Goal: Check status: Check status

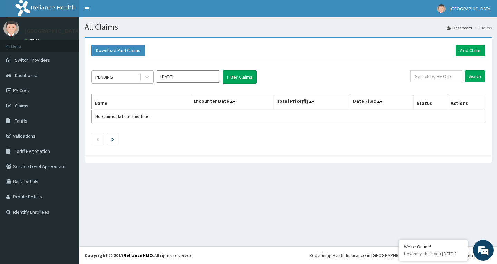
click at [135, 78] on div "PENDING" at bounding box center [116, 76] width 48 height 11
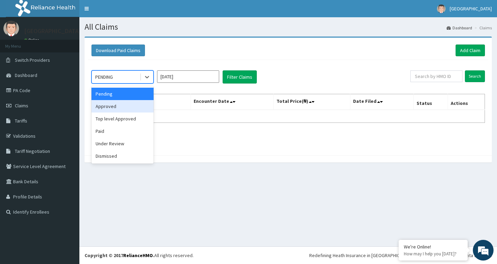
click at [127, 110] on div "Approved" at bounding box center [123, 106] width 62 height 12
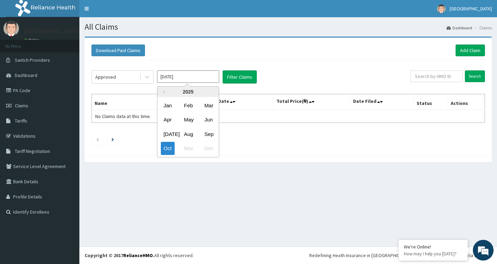
click at [194, 77] on input "[DATE]" at bounding box center [188, 76] width 62 height 12
click at [206, 133] on div "Sep" at bounding box center [209, 134] width 14 height 13
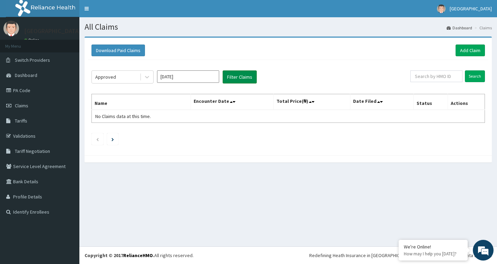
click at [247, 74] on button "Filter Claims" at bounding box center [240, 76] width 34 height 13
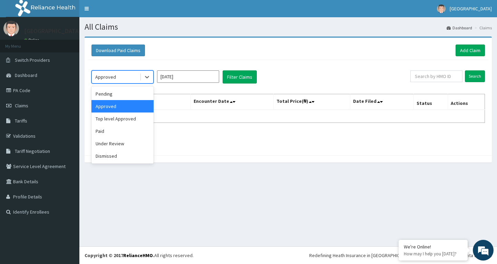
click at [119, 79] on div "Approved" at bounding box center [116, 76] width 48 height 11
click at [122, 132] on div "Paid" at bounding box center [123, 131] width 62 height 12
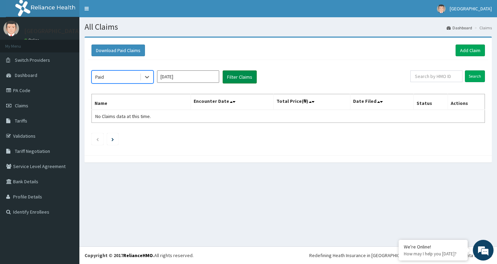
click at [239, 79] on button "Filter Claims" at bounding box center [240, 76] width 34 height 13
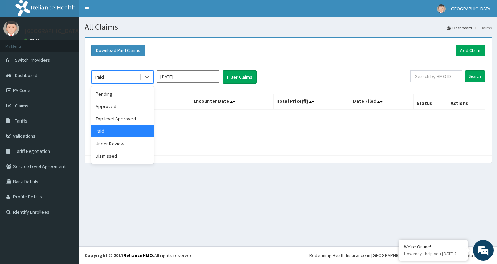
click at [133, 77] on div "Paid" at bounding box center [116, 76] width 48 height 11
click at [115, 146] on div "Under Review" at bounding box center [123, 143] width 62 height 12
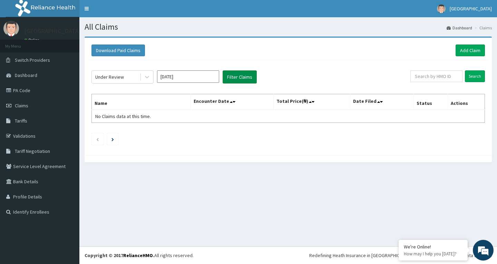
click at [236, 75] on button "Filter Claims" at bounding box center [240, 76] width 34 height 13
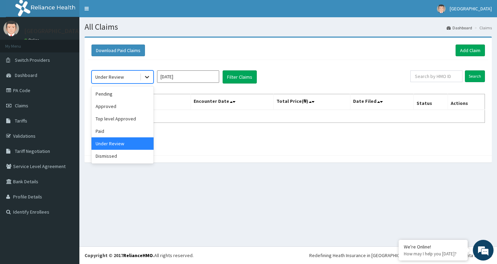
click at [143, 77] on div at bounding box center [147, 77] width 12 height 12
click at [118, 103] on div "Approved" at bounding box center [123, 106] width 62 height 12
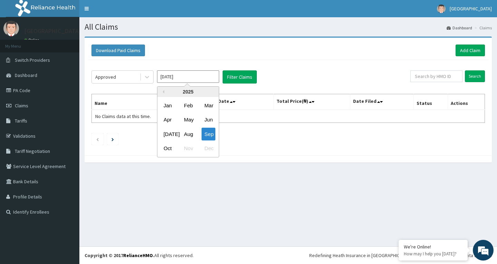
click at [209, 82] on input "[DATE]" at bounding box center [188, 76] width 62 height 12
click at [207, 131] on div "Sep" at bounding box center [209, 134] width 14 height 13
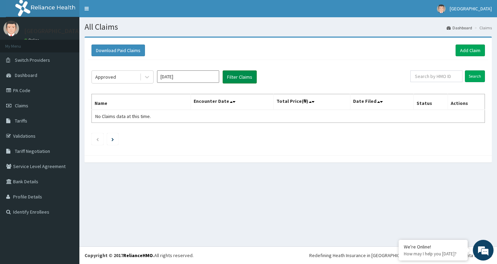
click at [238, 75] on button "Filter Claims" at bounding box center [240, 76] width 34 height 13
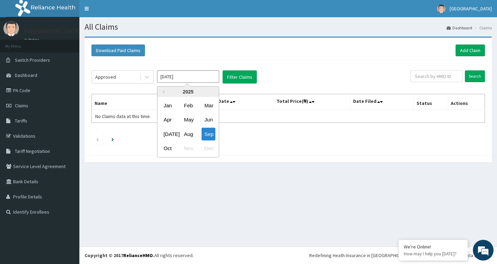
click at [201, 76] on input "[DATE]" at bounding box center [188, 76] width 62 height 12
click at [190, 134] on div "Aug" at bounding box center [188, 134] width 14 height 13
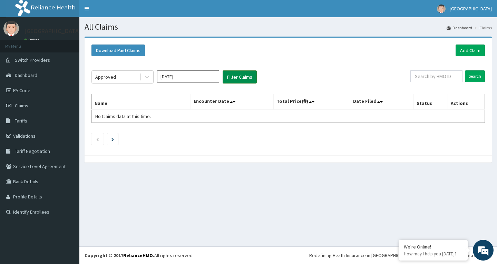
click at [229, 77] on button "Filter Claims" at bounding box center [240, 76] width 34 height 13
click at [192, 77] on input "[DATE]" at bounding box center [188, 76] width 62 height 12
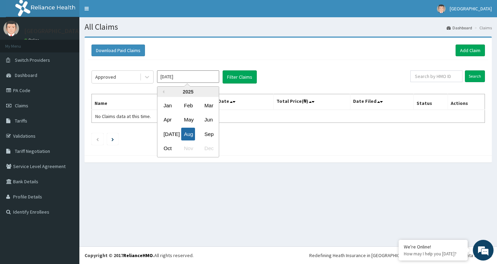
click at [194, 136] on div "Aug" at bounding box center [188, 134] width 14 height 13
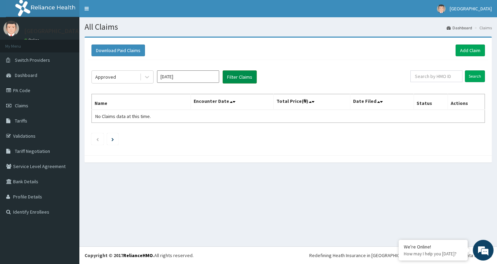
click at [238, 83] on button "Filter Claims" at bounding box center [240, 76] width 34 height 13
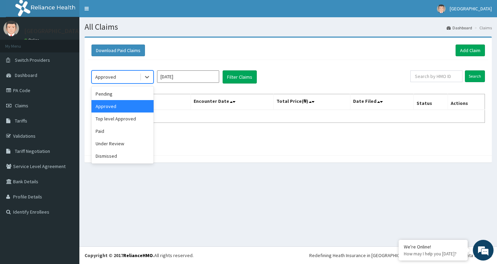
click at [135, 77] on div "Approved" at bounding box center [116, 76] width 48 height 11
click at [112, 128] on div "Paid" at bounding box center [123, 131] width 62 height 12
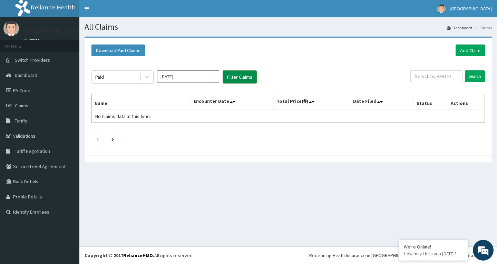
click at [238, 74] on button "Filter Claims" at bounding box center [240, 76] width 34 height 13
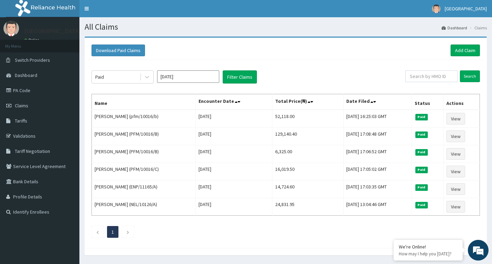
click at [196, 76] on input "[DATE]" at bounding box center [188, 76] width 62 height 12
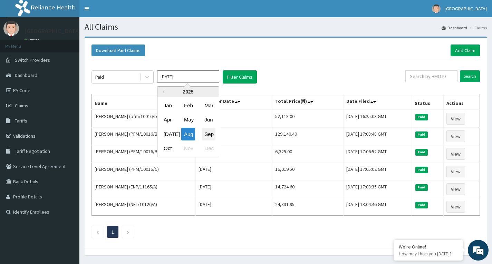
click at [210, 134] on div "Sep" at bounding box center [209, 134] width 14 height 13
type input "[DATE]"
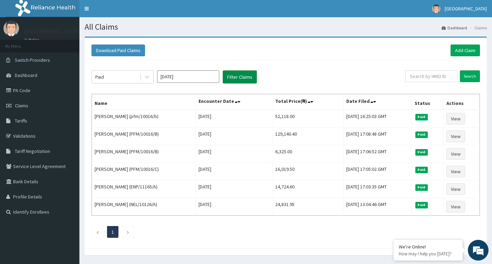
click at [229, 78] on button "Filter Claims" at bounding box center [240, 76] width 34 height 13
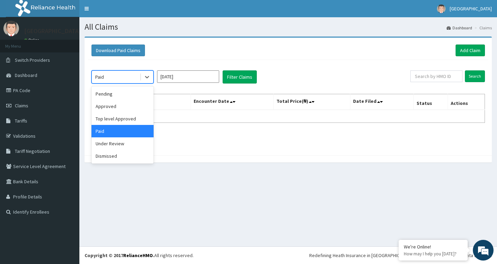
click at [136, 79] on div "Paid" at bounding box center [116, 76] width 48 height 11
click at [128, 110] on div "Approved" at bounding box center [123, 106] width 62 height 12
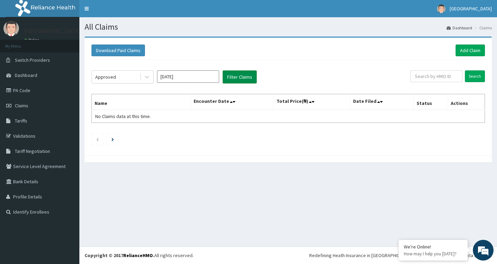
click at [233, 80] on button "Filter Claims" at bounding box center [240, 76] width 34 height 13
click at [130, 79] on div "Approved" at bounding box center [116, 76] width 48 height 11
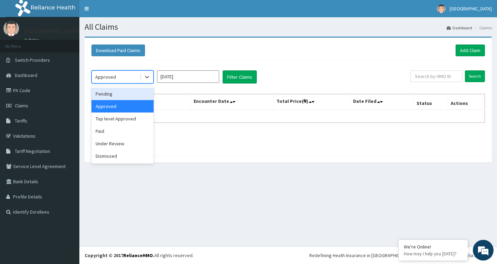
click at [131, 92] on div "Pending" at bounding box center [123, 94] width 62 height 12
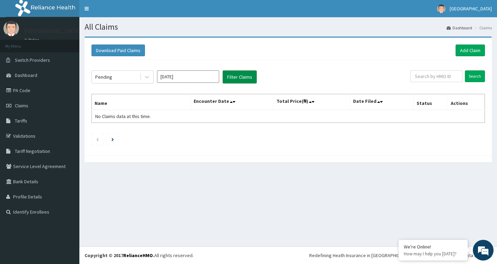
click at [233, 74] on button "Filter Claims" at bounding box center [240, 76] width 34 height 13
click at [133, 80] on div "Pending" at bounding box center [116, 76] width 48 height 11
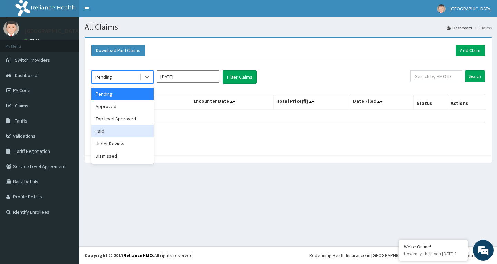
click at [128, 133] on div "Paid" at bounding box center [123, 131] width 62 height 12
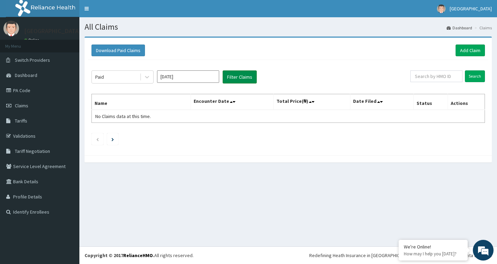
click at [239, 78] on button "Filter Claims" at bounding box center [240, 76] width 34 height 13
click at [115, 78] on div "Paid" at bounding box center [116, 76] width 48 height 11
